Goal: Information Seeking & Learning: Learn about a topic

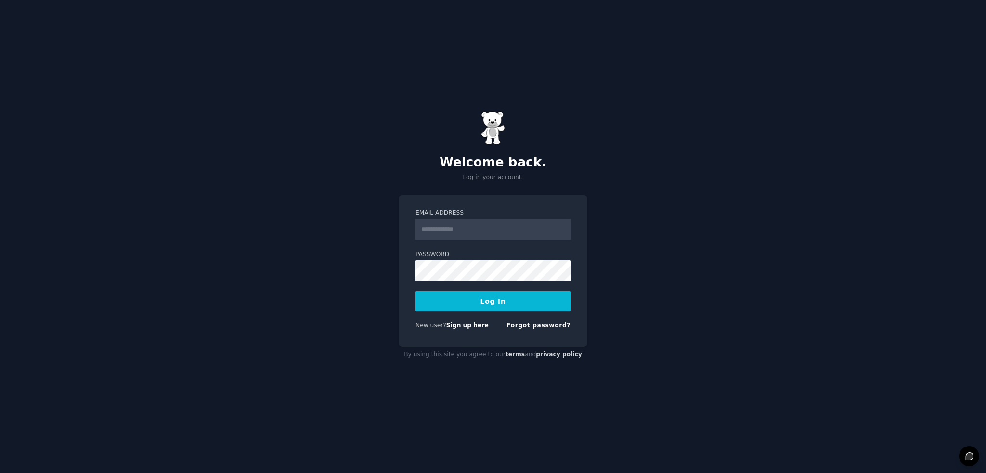
click at [480, 235] on input "Email Address" at bounding box center [493, 229] width 155 height 21
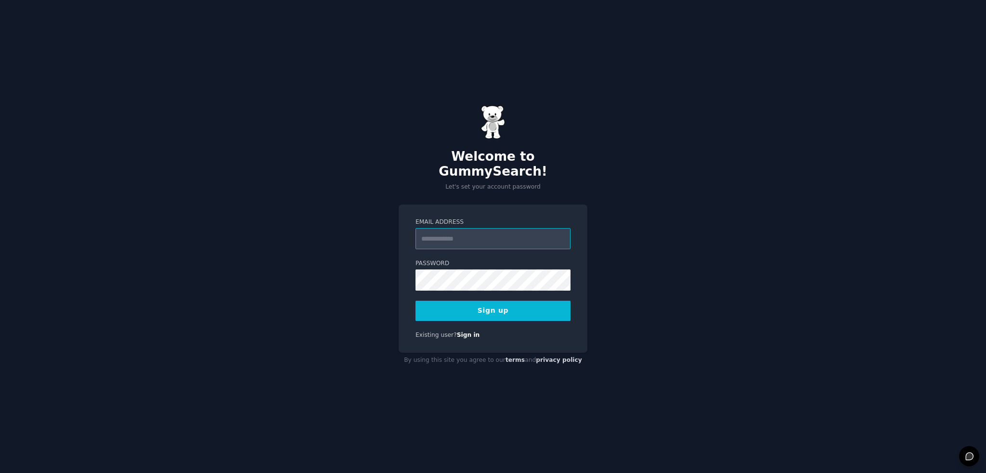
drag, startPoint x: 487, startPoint y: 229, endPoint x: 495, endPoint y: 227, distance: 8.4
click at [488, 229] on input "Email Address" at bounding box center [493, 238] width 155 height 21
type input "****"
click at [466, 332] on link "Sign in" at bounding box center [468, 335] width 23 height 7
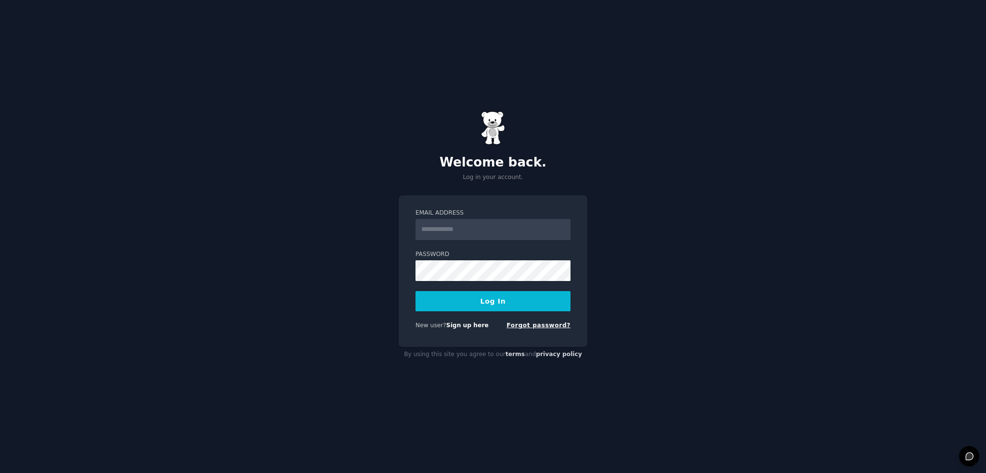
click at [531, 329] on link "Forgot password?" at bounding box center [539, 325] width 64 height 7
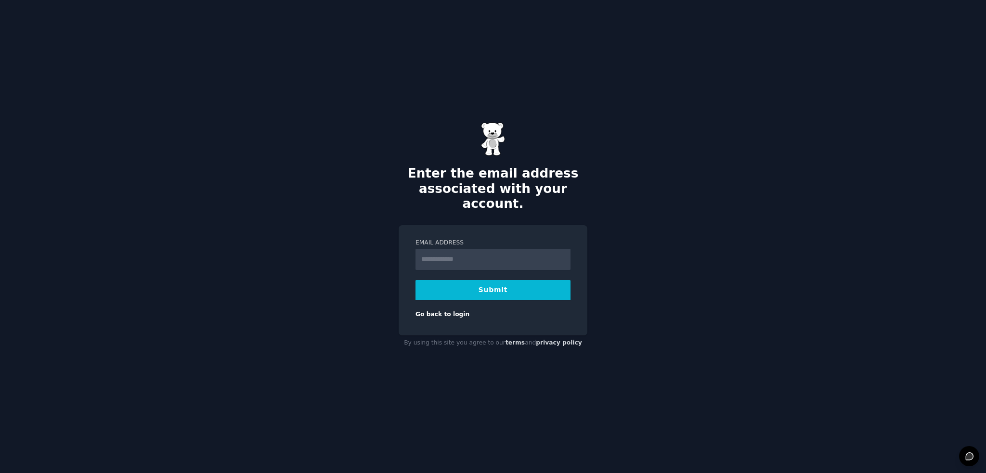
click at [480, 256] on input "Email Address" at bounding box center [493, 259] width 155 height 21
type input "**********"
click at [479, 280] on button "Submit" at bounding box center [493, 290] width 155 height 20
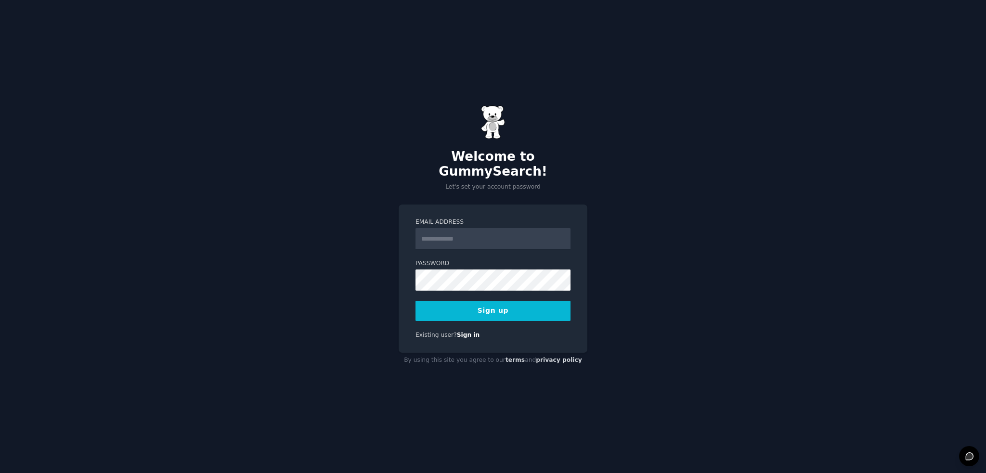
click at [467, 235] on input "Email Address" at bounding box center [493, 238] width 155 height 21
type input "**********"
click at [443, 307] on button "Sign up" at bounding box center [493, 311] width 155 height 20
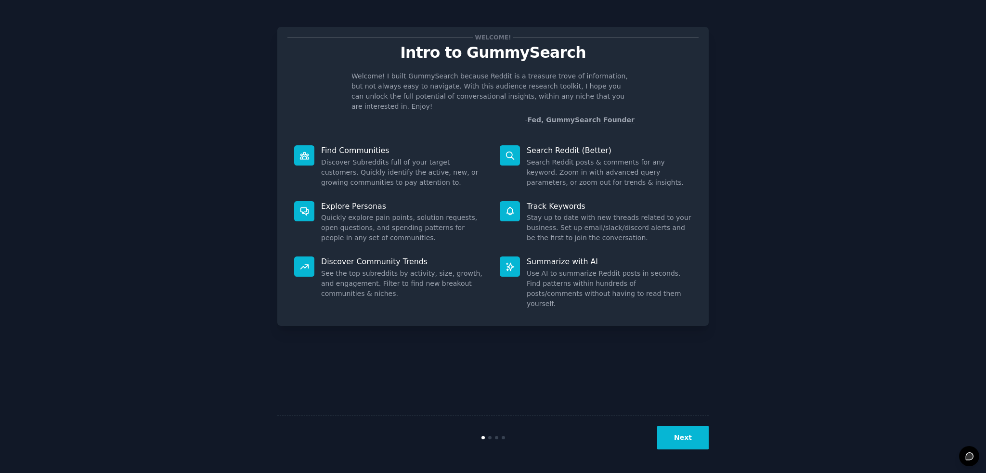
click at [687, 443] on button "Next" at bounding box center [683, 438] width 52 height 24
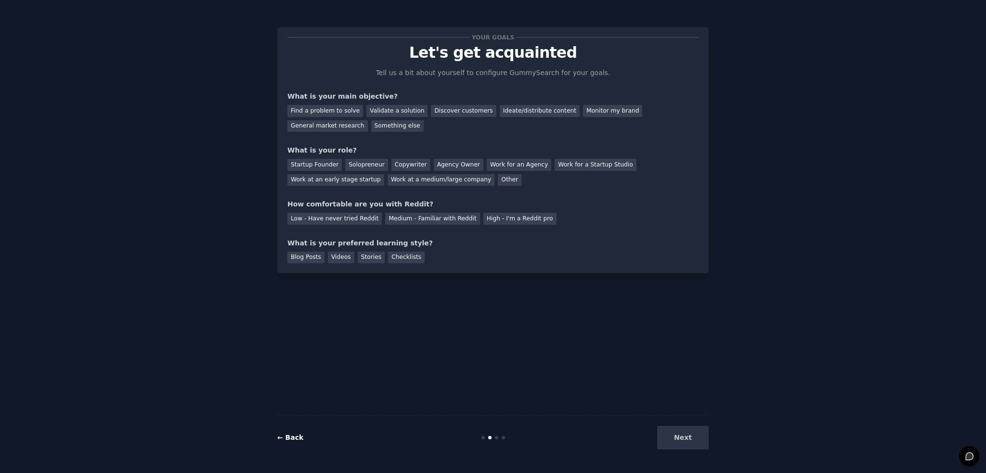
click at [292, 439] on link "← Back" at bounding box center [290, 438] width 26 height 8
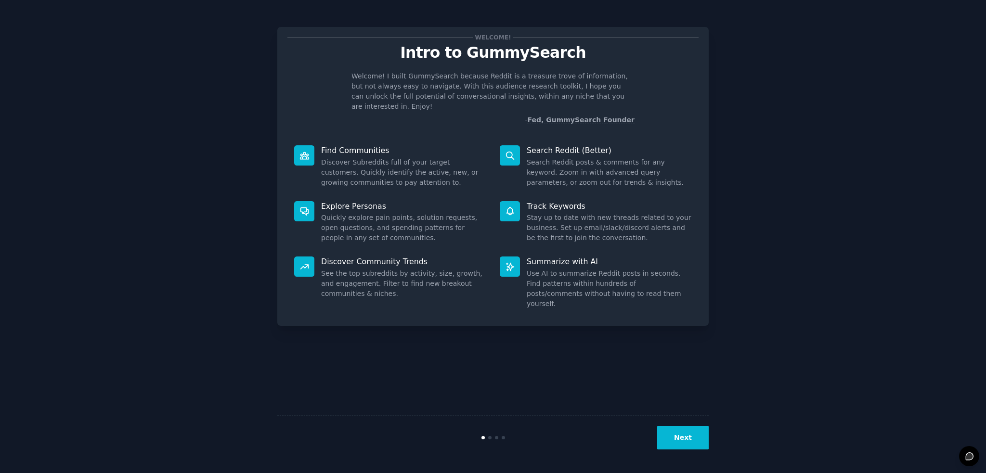
click at [680, 437] on button "Next" at bounding box center [683, 438] width 52 height 24
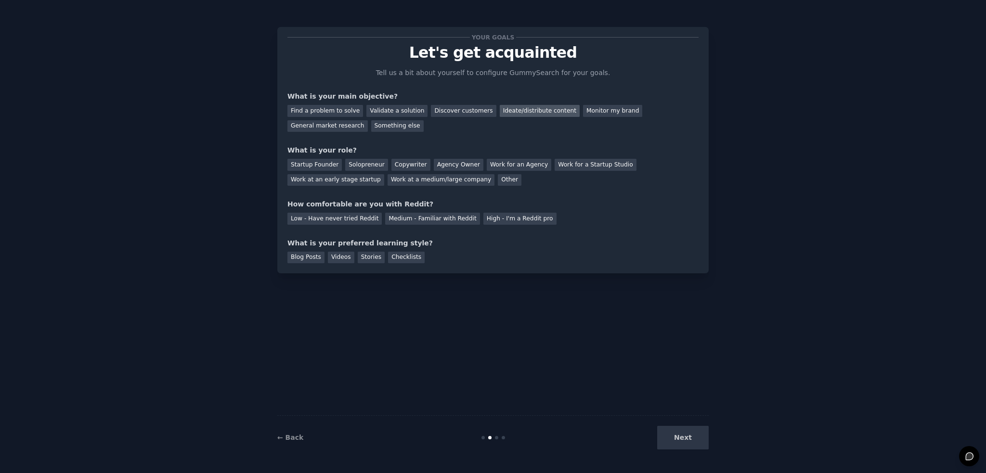
click at [504, 111] on div "Ideate/distribute content" at bounding box center [540, 111] width 80 height 12
click at [328, 111] on div "Find a problem to solve" at bounding box center [325, 111] width 76 height 12
drag, startPoint x: 528, startPoint y: 200, endPoint x: 466, endPoint y: 183, distance: 64.5
click at [466, 183] on div "Startup Founder Solopreneur Copywriter Agency Owner Work for an Agency Work for…" at bounding box center [492, 171] width 411 height 30
click at [498, 181] on div "Other" at bounding box center [510, 180] width 24 height 12
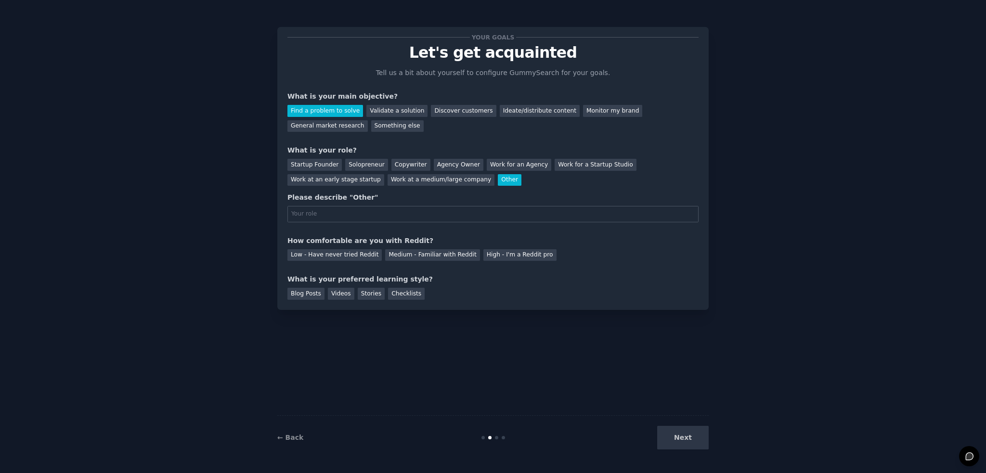
click at [347, 211] on input "text" at bounding box center [492, 214] width 411 height 16
type input "Programmer"
click at [396, 254] on div "Medium - Familiar with Reddit" at bounding box center [432, 255] width 94 height 12
drag, startPoint x: 312, startPoint y: 291, endPoint x: 344, endPoint y: 292, distance: 32.3
click at [313, 291] on div "Blog Posts" at bounding box center [305, 294] width 37 height 12
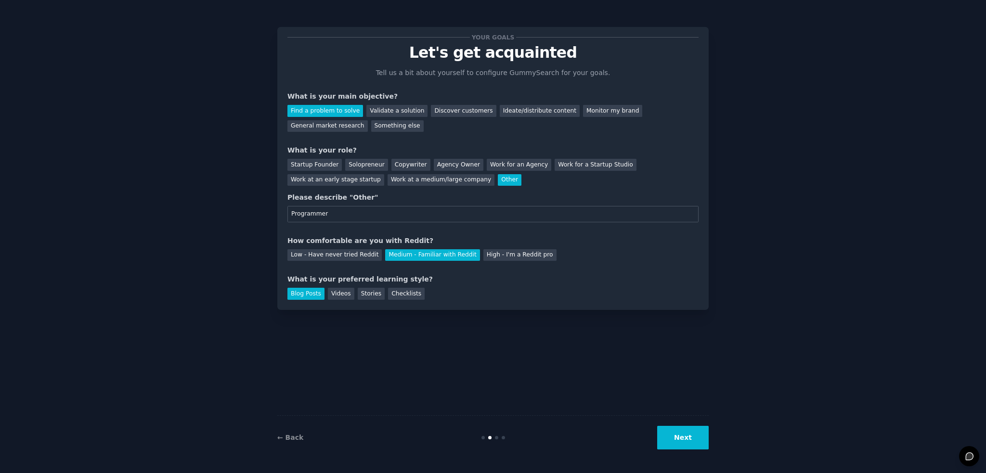
click at [350, 292] on div "Blog Posts Videos Stories Checklists" at bounding box center [492, 292] width 411 height 15
click at [340, 290] on div "Videos" at bounding box center [341, 294] width 26 height 12
click at [364, 291] on div "Stories" at bounding box center [371, 294] width 27 height 12
click at [328, 291] on div "Videos" at bounding box center [341, 294] width 26 height 12
click at [289, 290] on div "Blog Posts" at bounding box center [305, 294] width 37 height 12
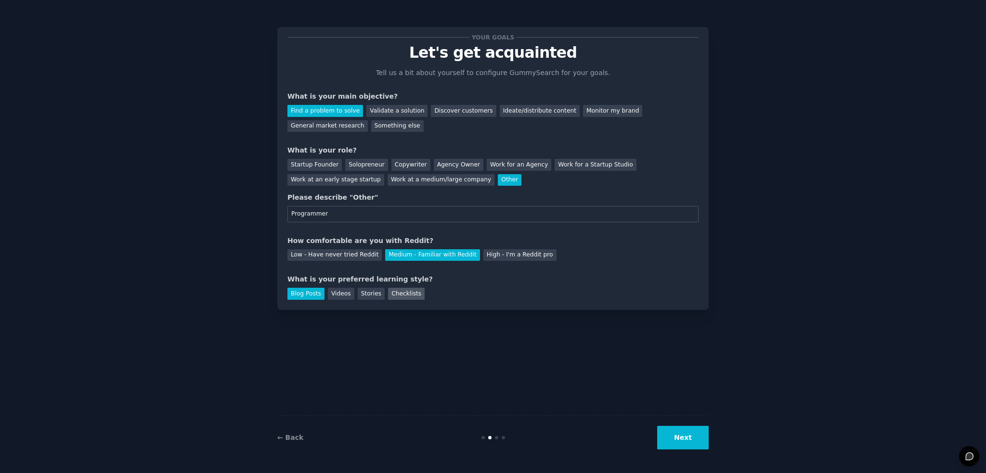
click at [405, 297] on div "Checklists" at bounding box center [406, 294] width 37 height 12
click at [314, 290] on div "Blog Posts" at bounding box center [305, 294] width 37 height 12
click at [694, 440] on button "Next" at bounding box center [683, 438] width 52 height 24
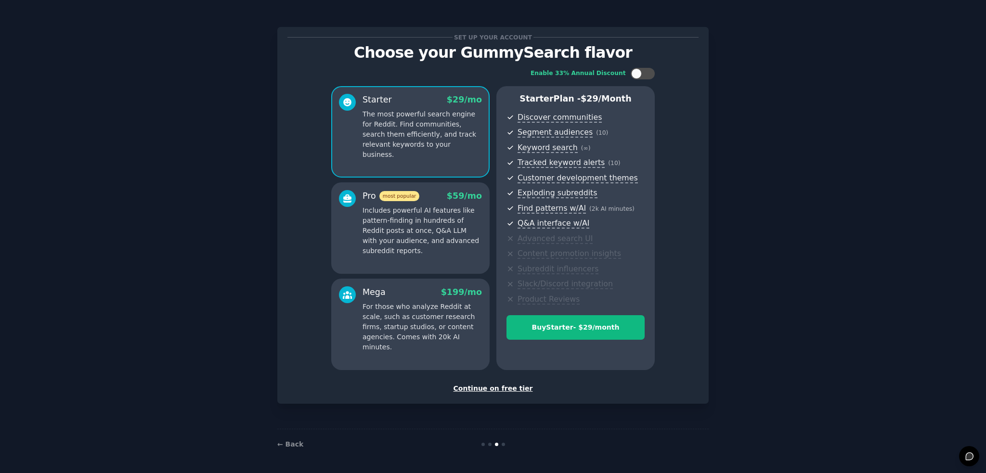
click at [493, 388] on div "Continue on free tier" at bounding box center [492, 389] width 411 height 10
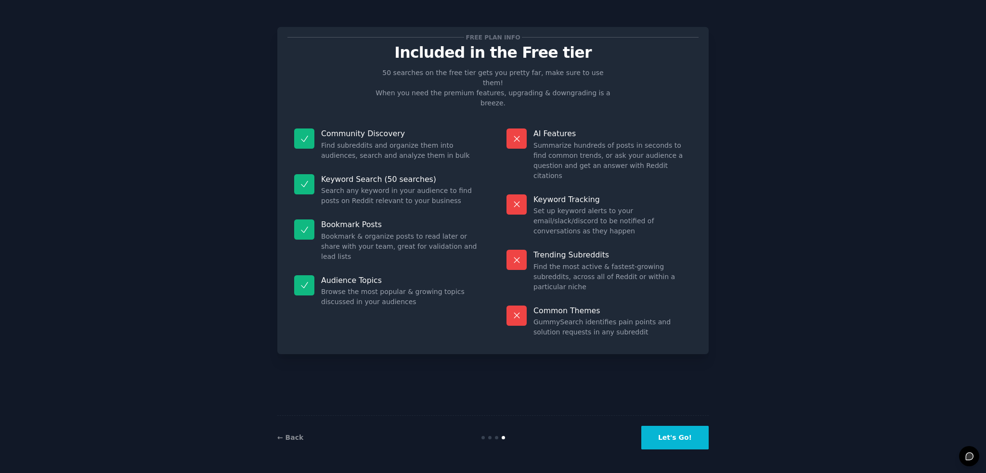
click at [685, 437] on button "Let's Go!" at bounding box center [674, 438] width 67 height 24
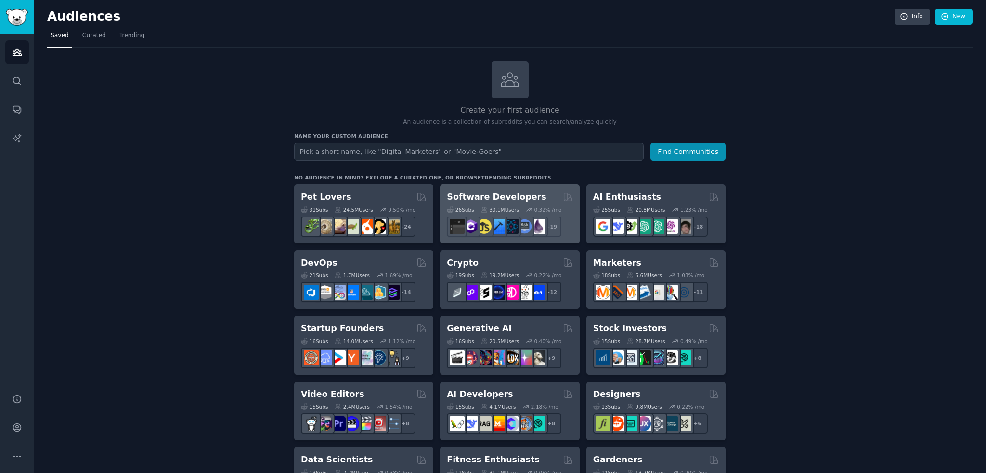
click at [505, 196] on h2 "Software Developers" at bounding box center [496, 197] width 99 height 12
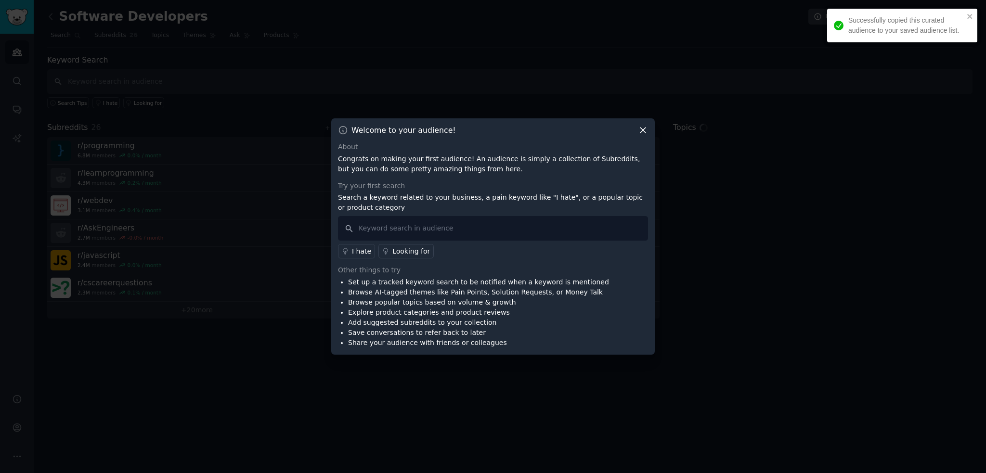
click at [644, 127] on icon at bounding box center [643, 130] width 10 height 10
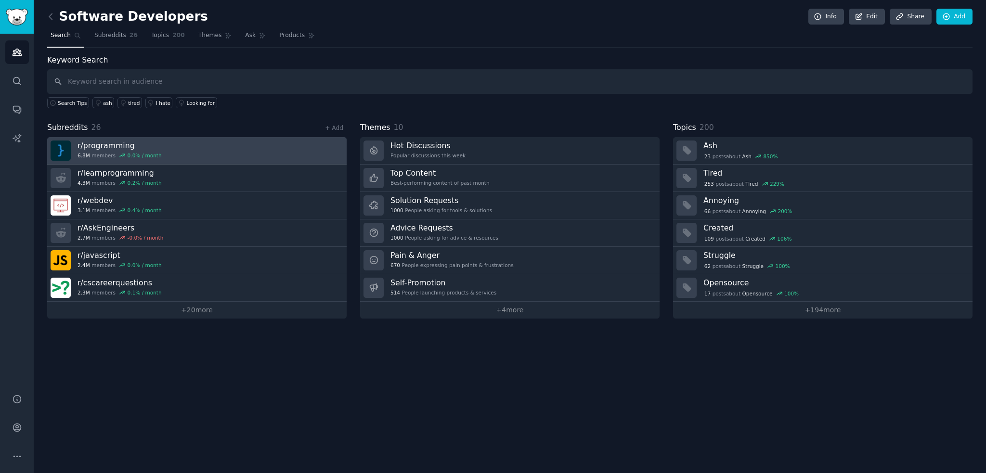
click at [174, 154] on link "r/ programming 6.8M members 0.0 % / month" at bounding box center [197, 150] width 300 height 27
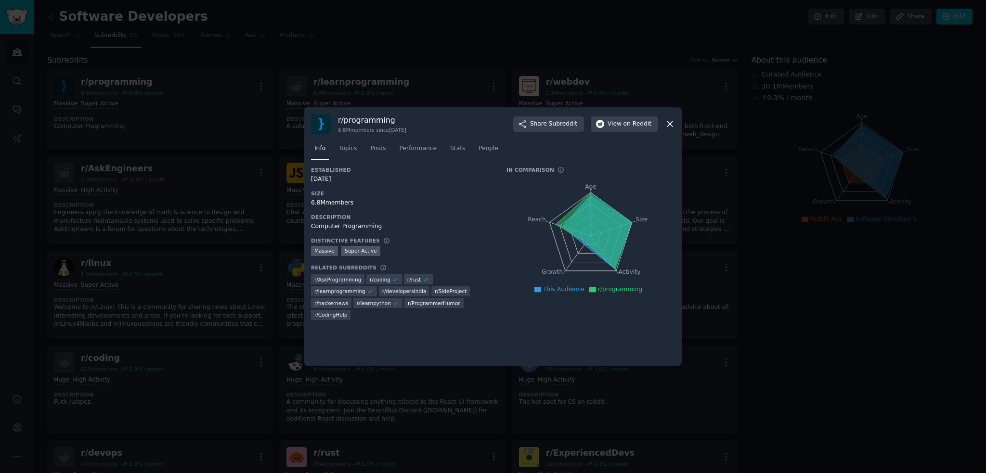
click at [672, 128] on icon at bounding box center [670, 124] width 10 height 10
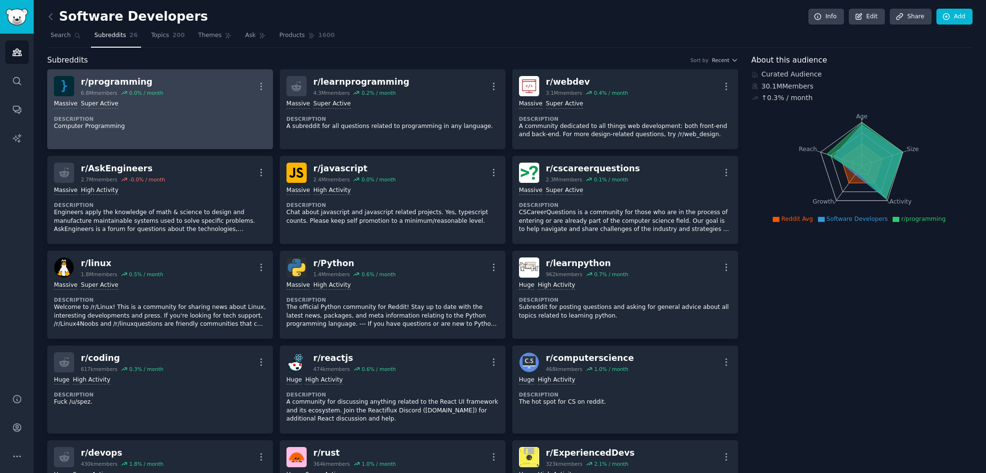
click at [159, 111] on div "Massive Super Active Description Computer Programming" at bounding box center [160, 115] width 212 height 38
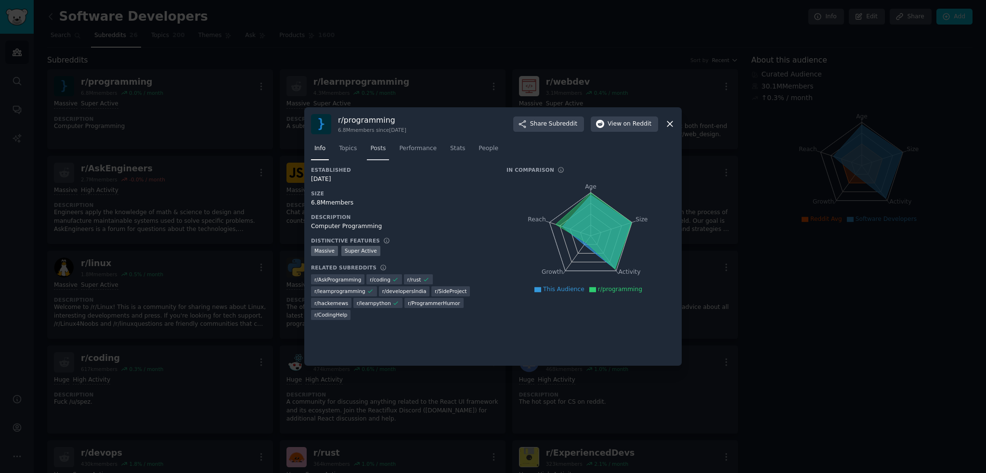
click at [373, 151] on span "Posts" at bounding box center [377, 148] width 15 height 9
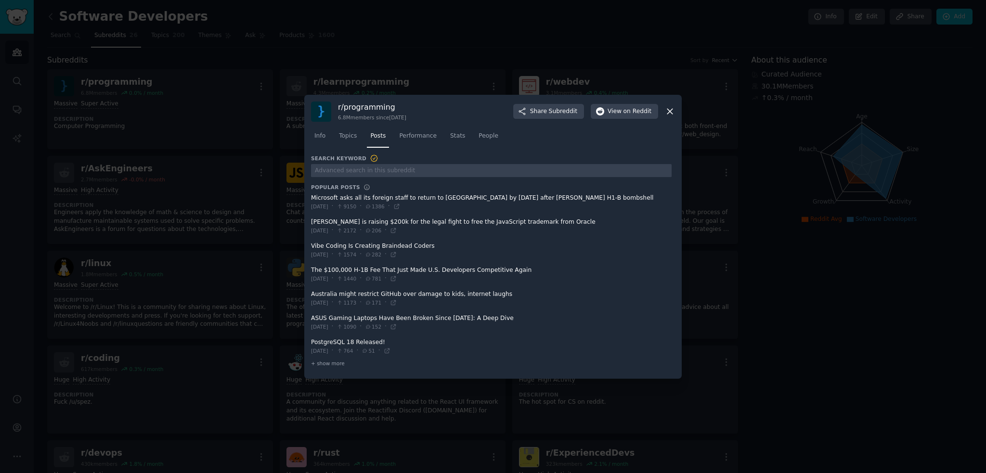
drag, startPoint x: 348, startPoint y: 198, endPoint x: 445, endPoint y: 200, distance: 97.3
click at [445, 200] on span at bounding box center [491, 203] width 361 height 24
click at [452, 201] on span at bounding box center [491, 203] width 361 height 24
click at [370, 170] on input "text" at bounding box center [491, 170] width 361 height 13
click at [322, 141] on link "Info" at bounding box center [320, 139] width 18 height 20
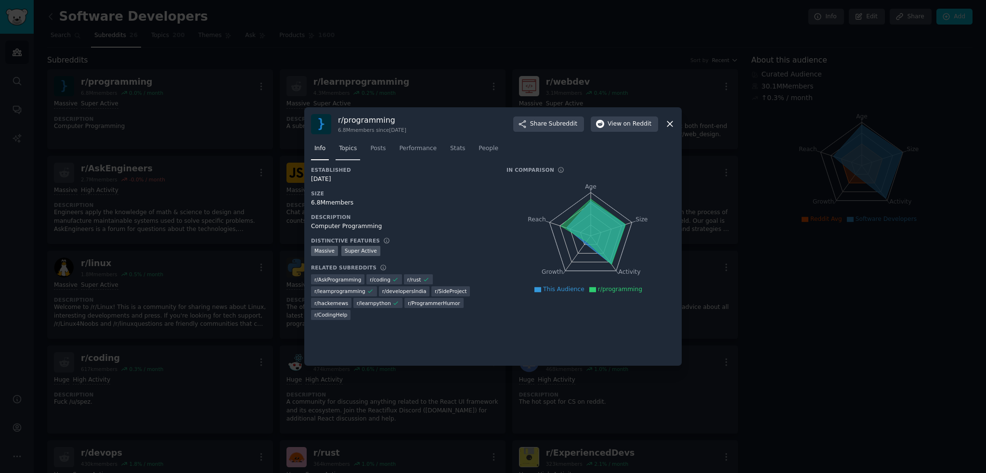
click at [352, 150] on span "Topics" at bounding box center [348, 148] width 18 height 9
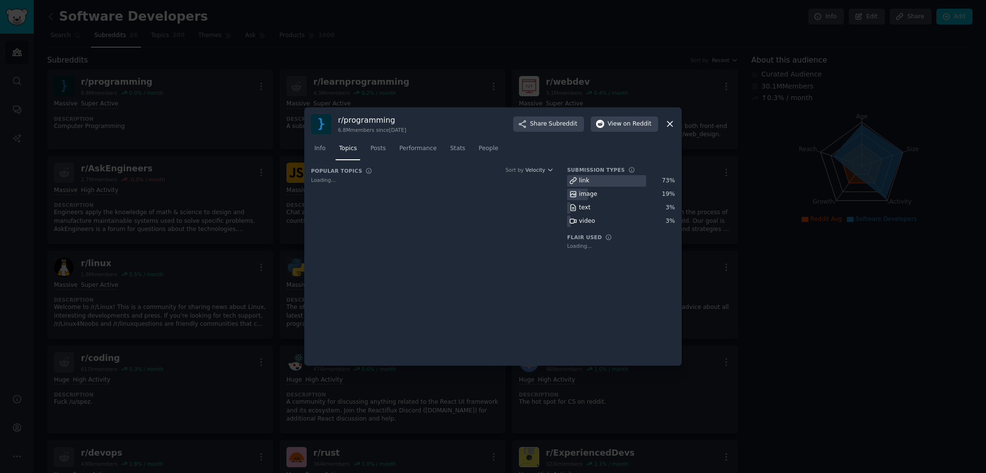
click at [673, 122] on icon at bounding box center [670, 124] width 10 height 10
